Goal: Go to known website: Access a specific website the user already knows

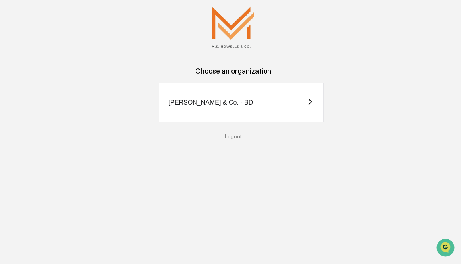
click at [228, 98] on div "[PERSON_NAME] & Co. - BD" at bounding box center [241, 102] width 165 height 39
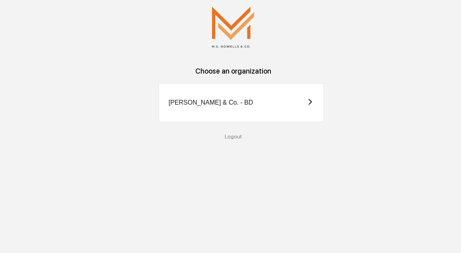
click at [281, 102] on div "[PERSON_NAME] & Co. - BD" at bounding box center [241, 102] width 165 height 39
